Goal: Information Seeking & Learning: Learn about a topic

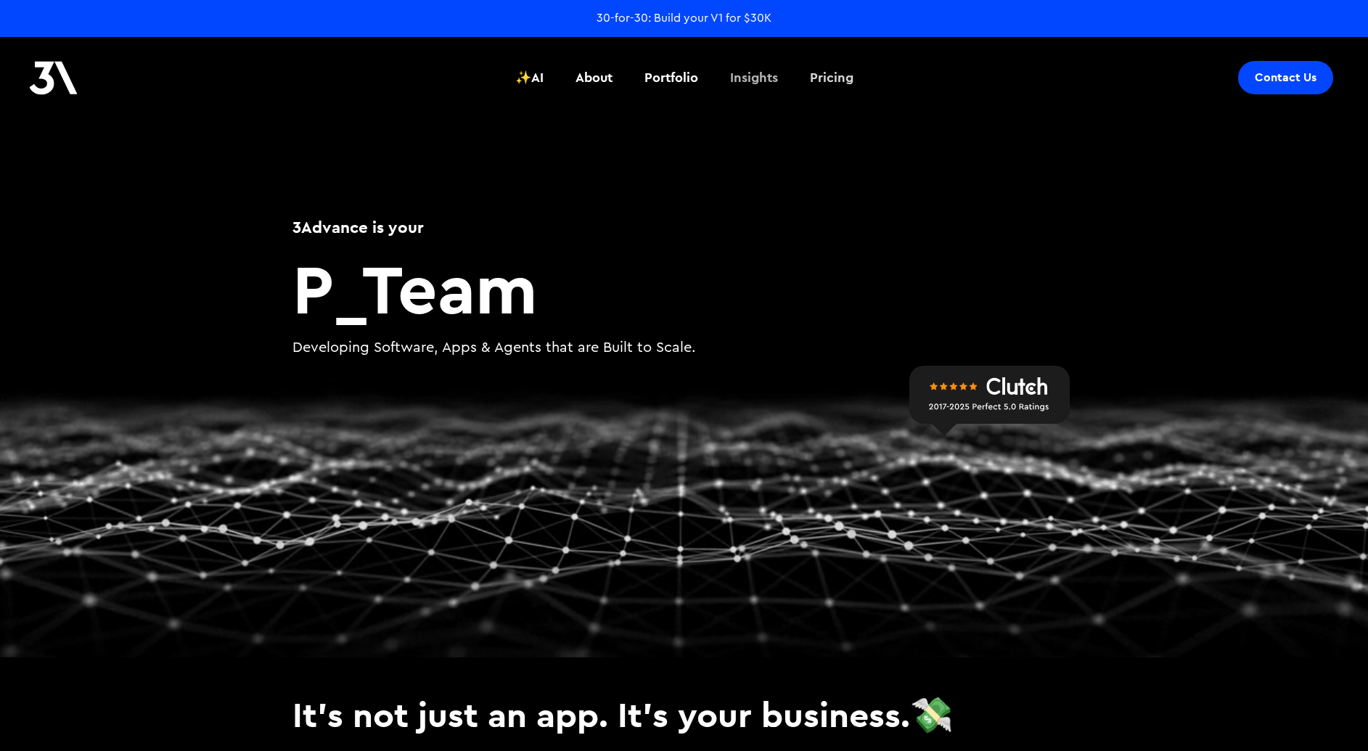
click at [834, 83] on div "Pricing" at bounding box center [832, 77] width 44 height 19
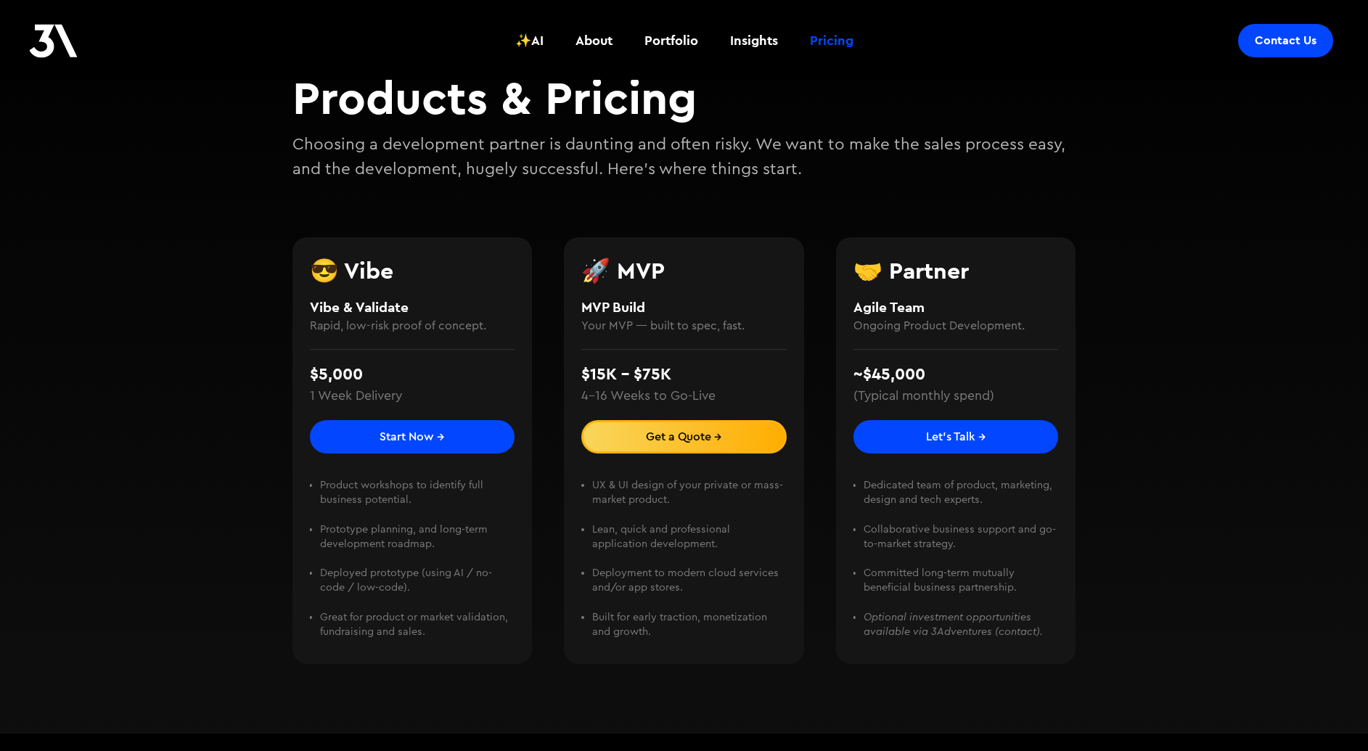
scroll to position [200, 0]
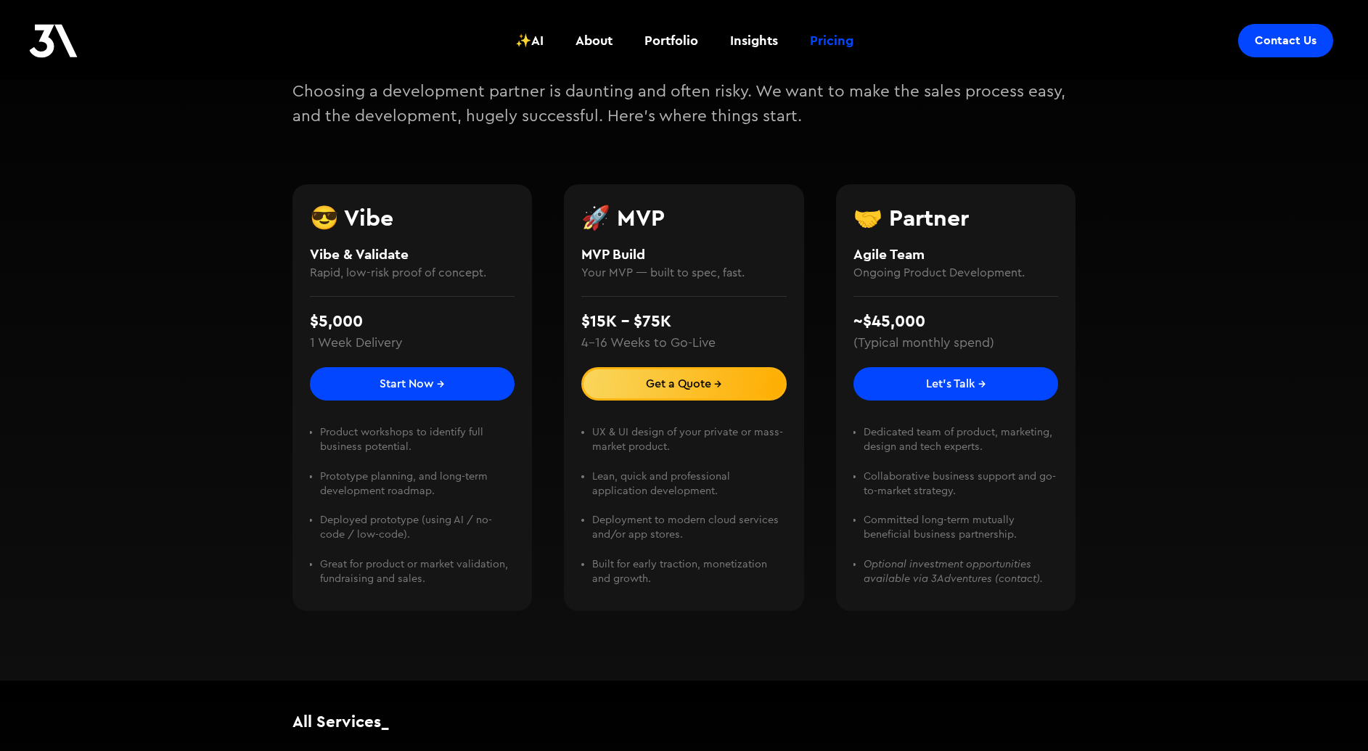
click at [1191, 343] on div "Services_ Products & Pricing Choosing a development partner is daunting and oft…" at bounding box center [684, 299] width 1368 height 764
click at [1150, 152] on div "Services_ Products & Pricing Choosing a development partner is daunting and oft…" at bounding box center [684, 299] width 1368 height 764
click at [164, 143] on div "Services_ Products & Pricing Choosing a development partner is daunting and oft…" at bounding box center [684, 299] width 1368 height 764
click at [181, 152] on div "Services_ Products & Pricing Choosing a development partner is daunting and oft…" at bounding box center [684, 299] width 1368 height 764
click at [210, 258] on div "Services_ Products & Pricing Choosing a development partner is daunting and oft…" at bounding box center [684, 299] width 1368 height 764
